Goal: Task Accomplishment & Management: Use online tool/utility

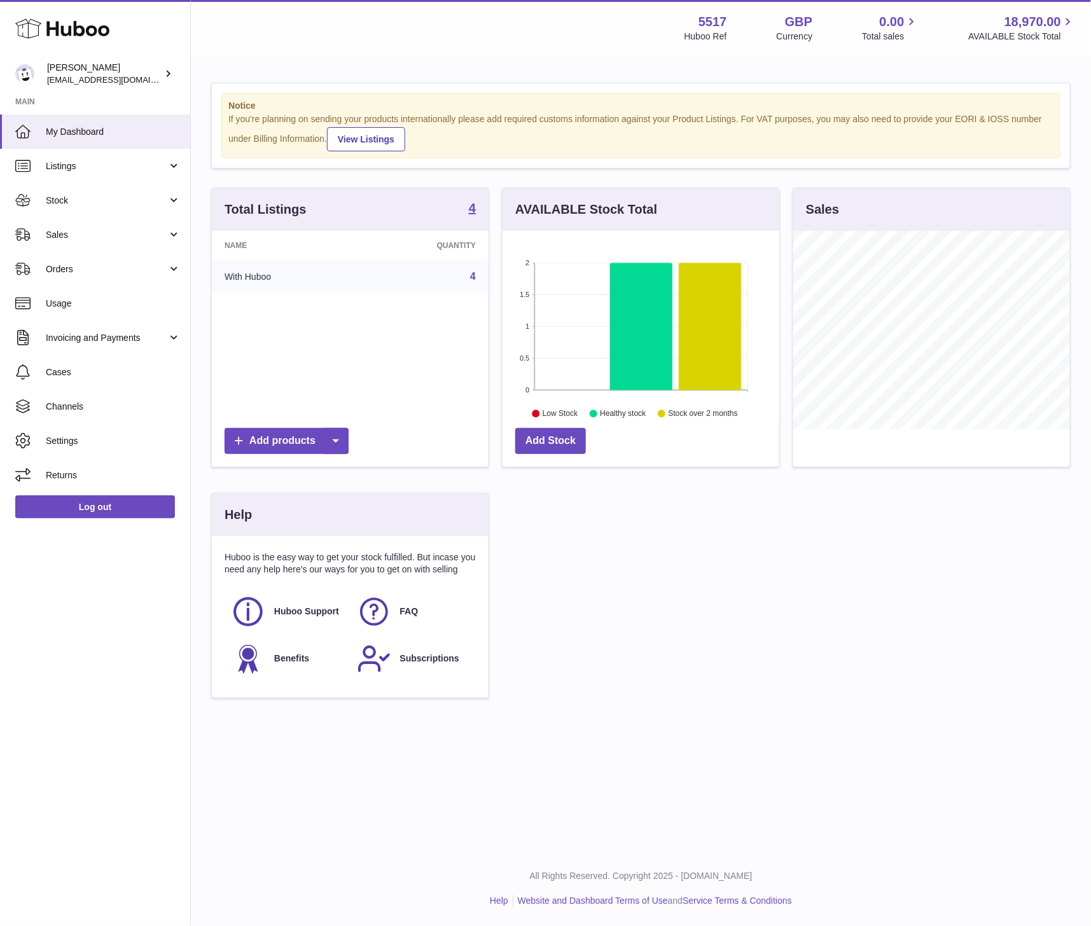
scroll to position [198, 277]
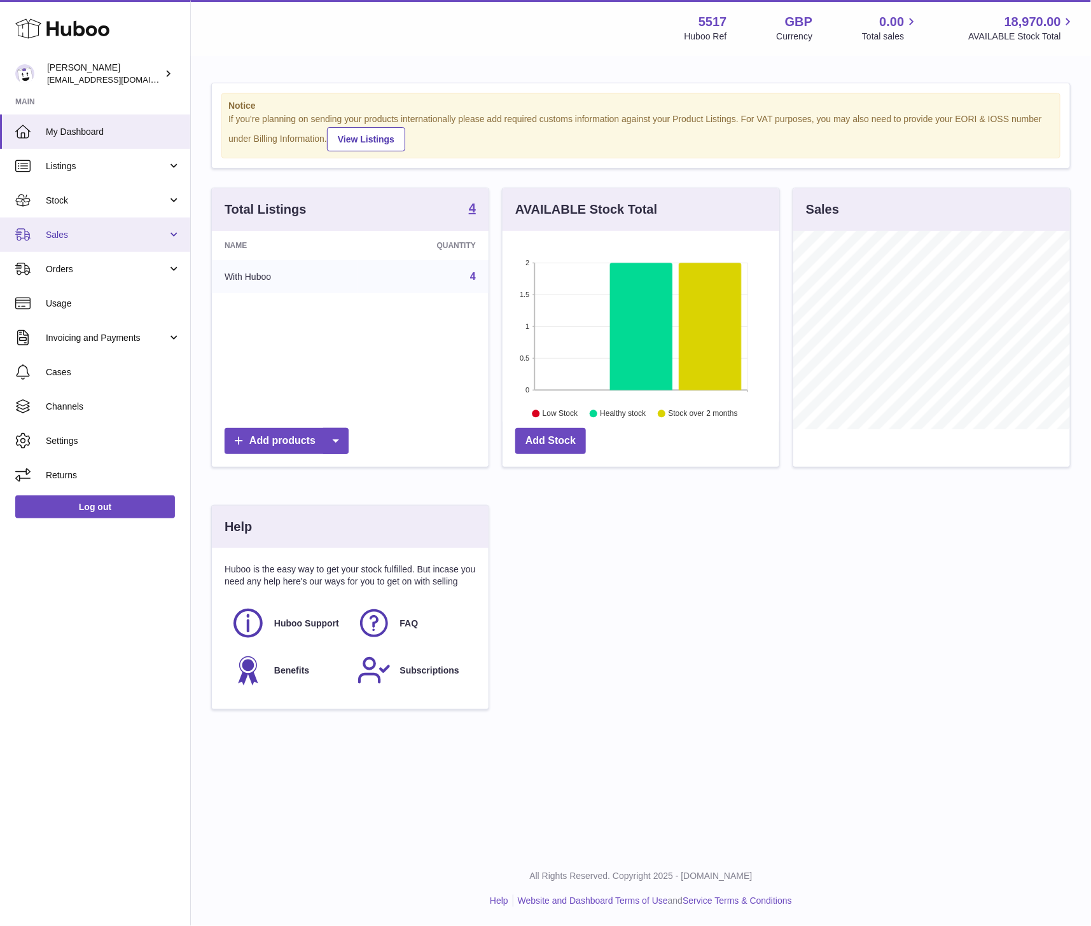
click at [62, 232] on span "Sales" at bounding box center [106, 235] width 121 height 12
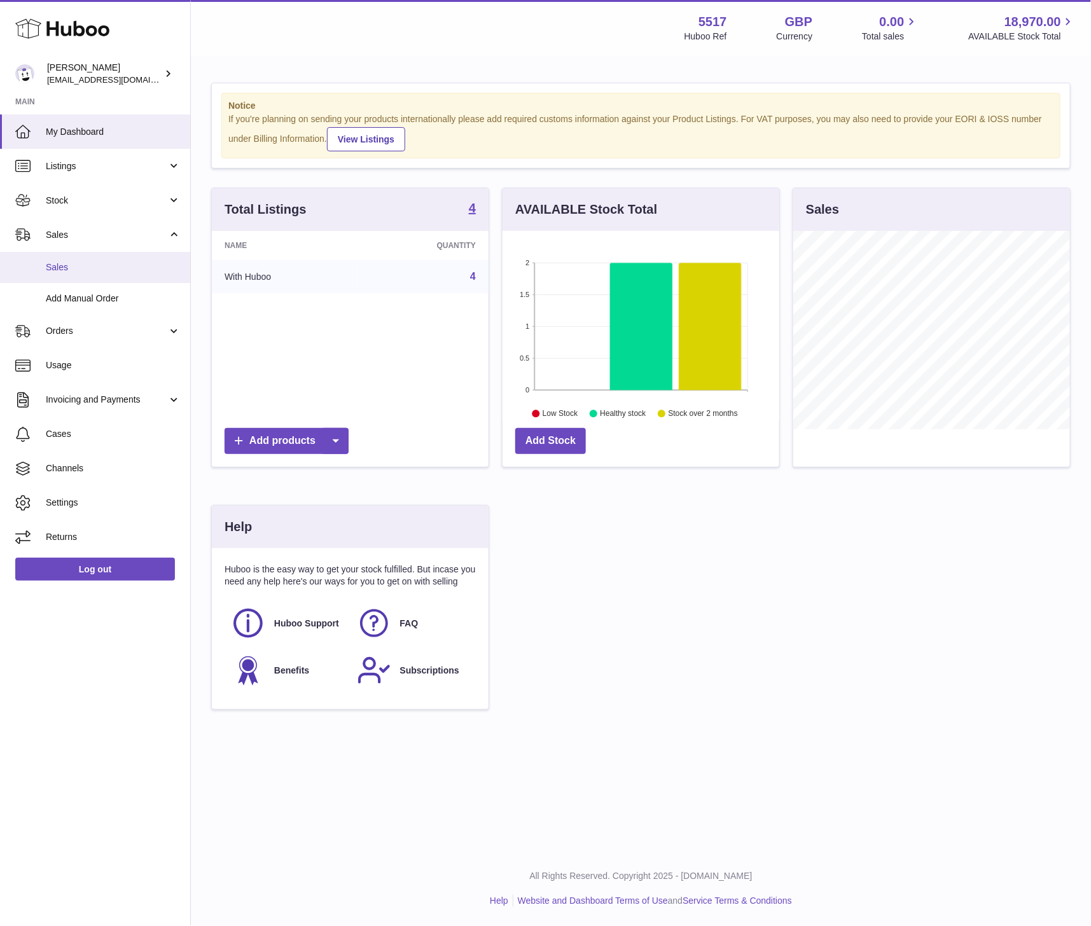
click at [75, 266] on span "Sales" at bounding box center [113, 267] width 135 height 12
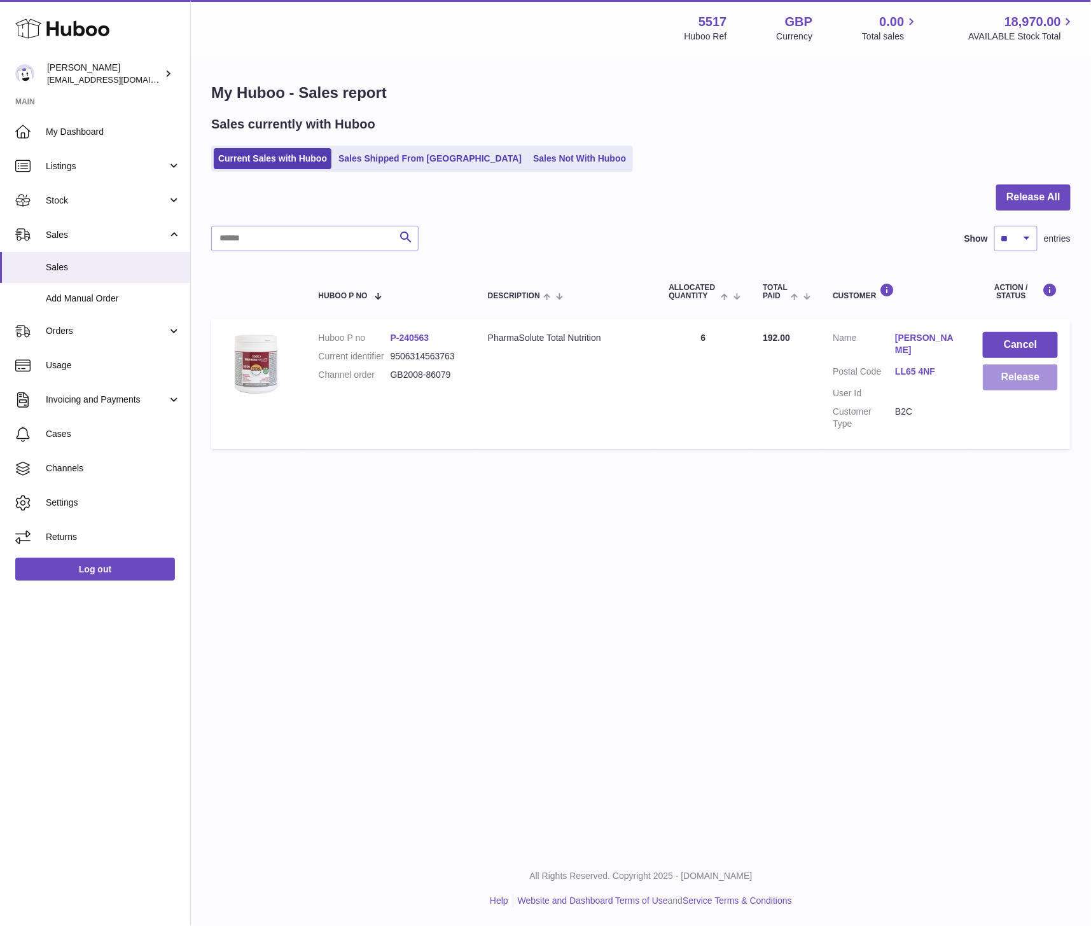
click at [1025, 373] on button "Release" at bounding box center [1019, 377] width 75 height 26
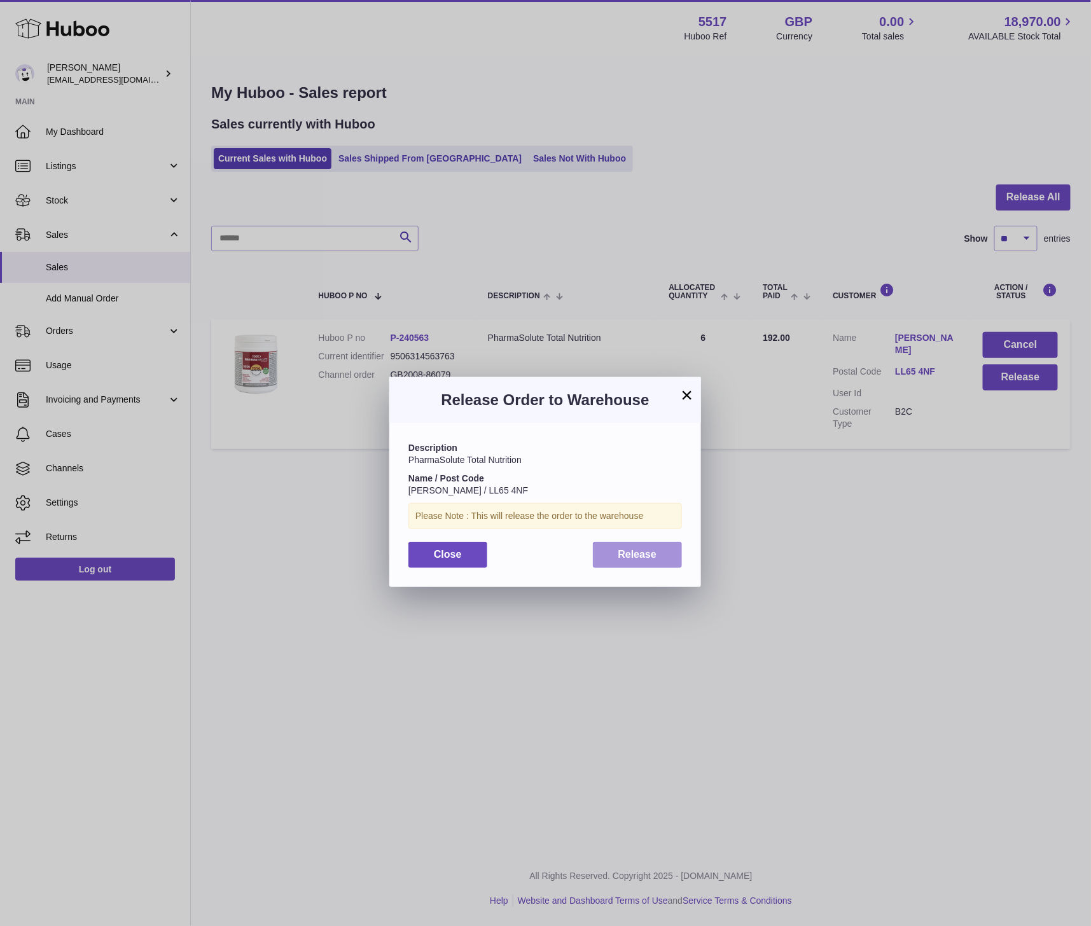
click at [636, 561] on button "Release" at bounding box center [638, 555] width 90 height 26
